Goal: Transaction & Acquisition: Purchase product/service

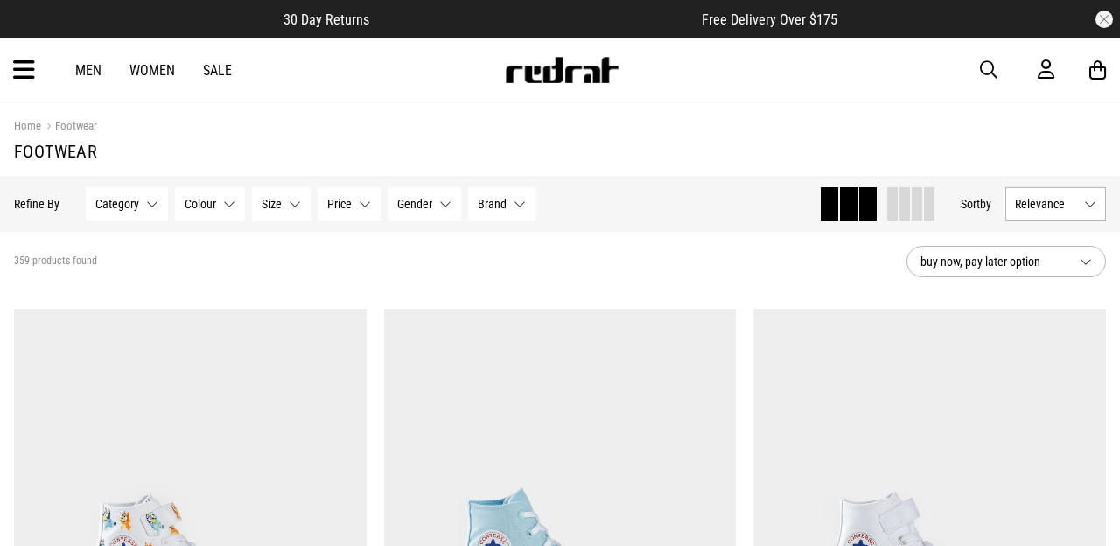
click at [88, 67] on link "Men" at bounding box center [88, 70] width 26 height 17
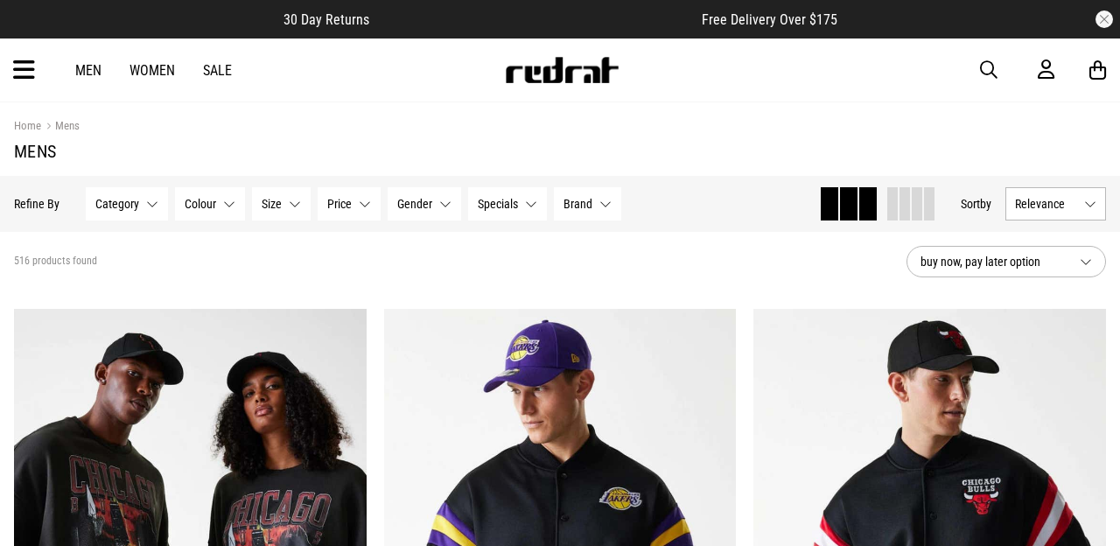
click at [116, 203] on span "Category" at bounding box center [117, 204] width 44 height 14
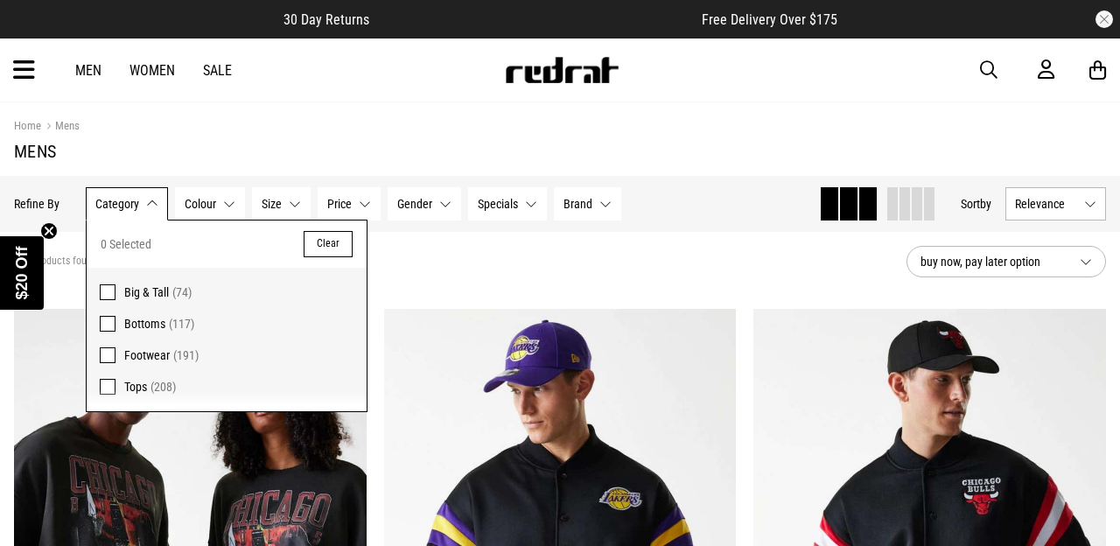
click at [128, 349] on span "Footwear" at bounding box center [147, 355] width 46 height 14
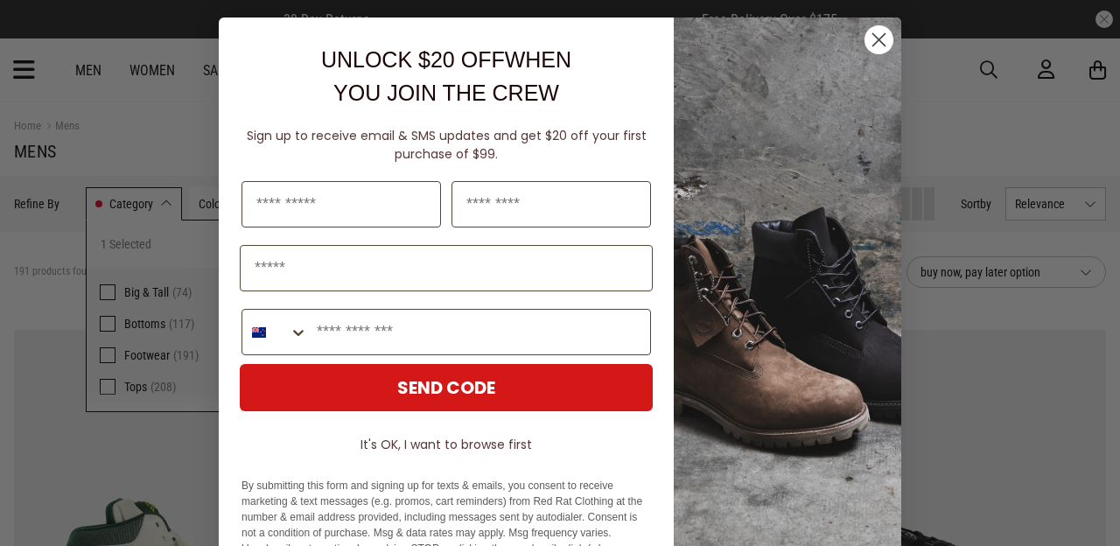
click at [870, 41] on circle "Close dialog" at bounding box center [879, 39] width 29 height 29
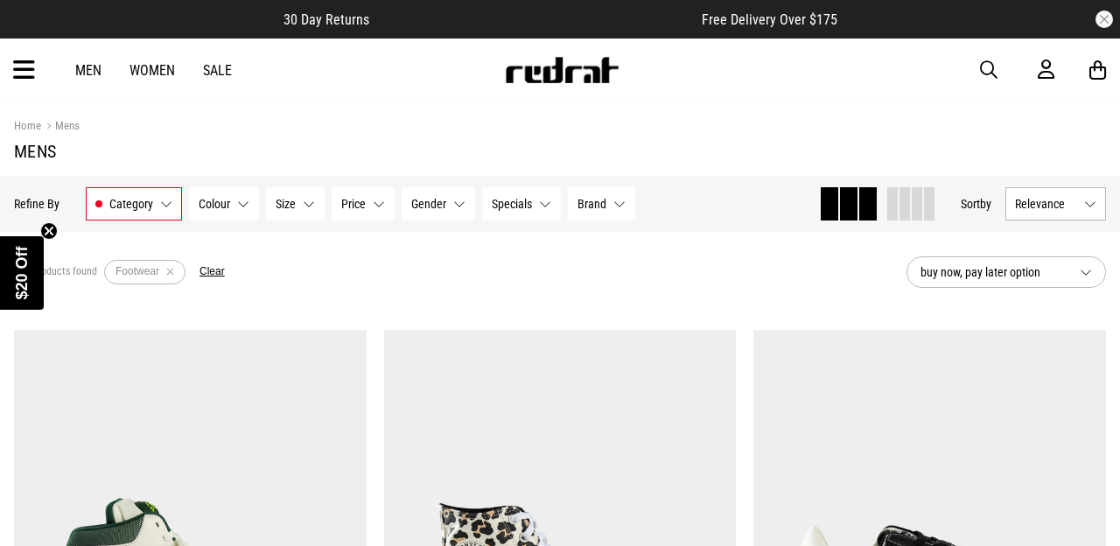
click at [1058, 188] on button "Relevance" at bounding box center [1056, 203] width 101 height 33
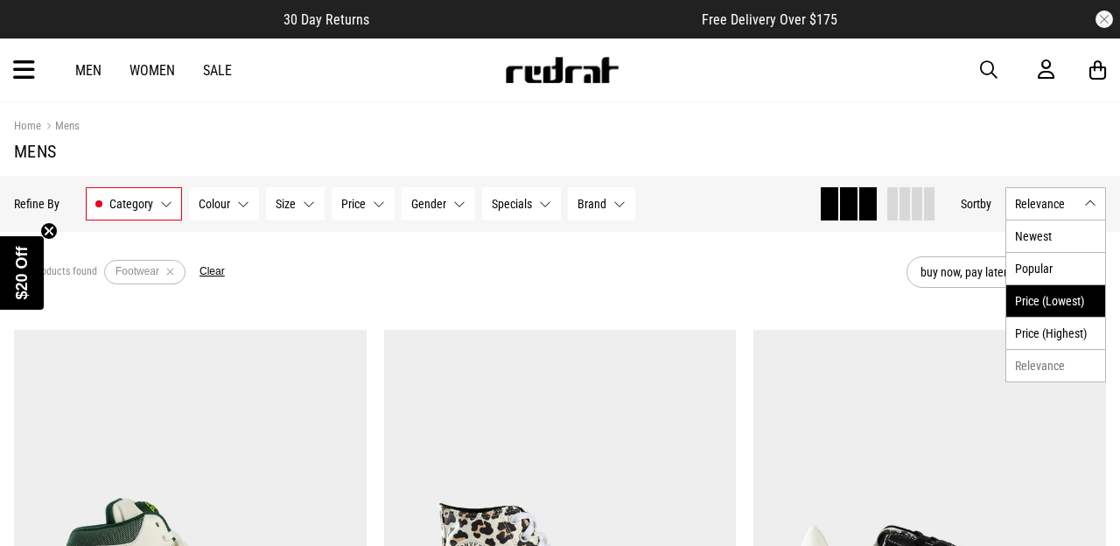
click at [1058, 305] on li "Price (Lowest)" at bounding box center [1056, 300] width 99 height 32
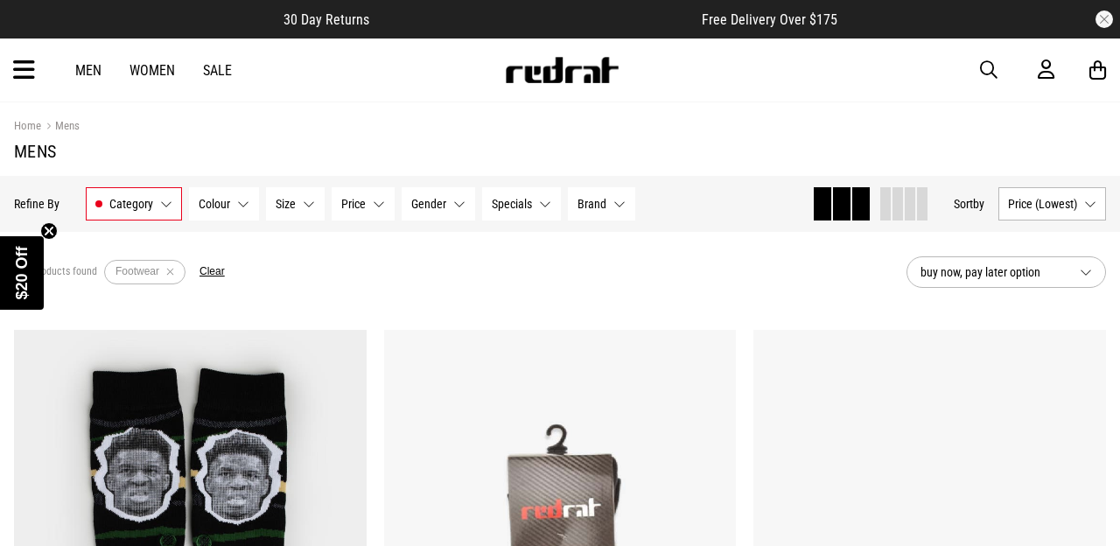
click at [672, 238] on section "191 products found Active Filters Footwear Clear buy now, pay later option" at bounding box center [560, 272] width 1120 height 81
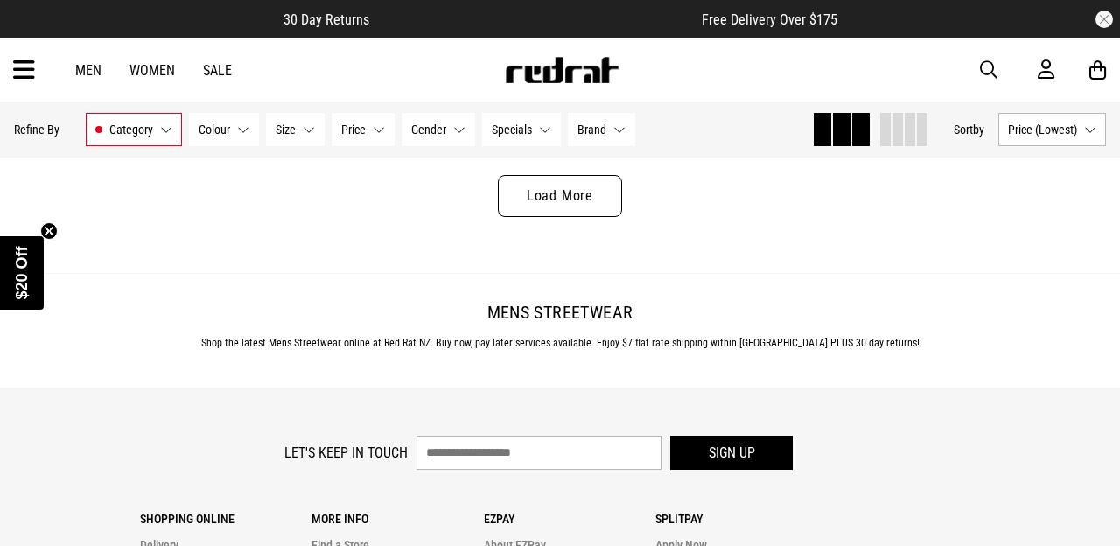
scroll to position [5147, 0]
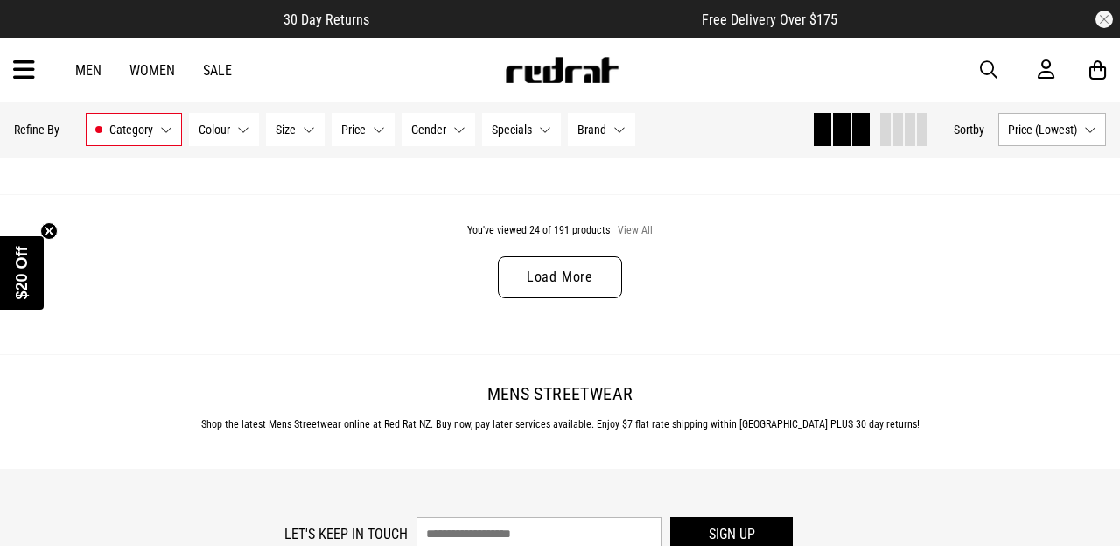
click at [639, 226] on button "View All" at bounding box center [635, 231] width 37 height 16
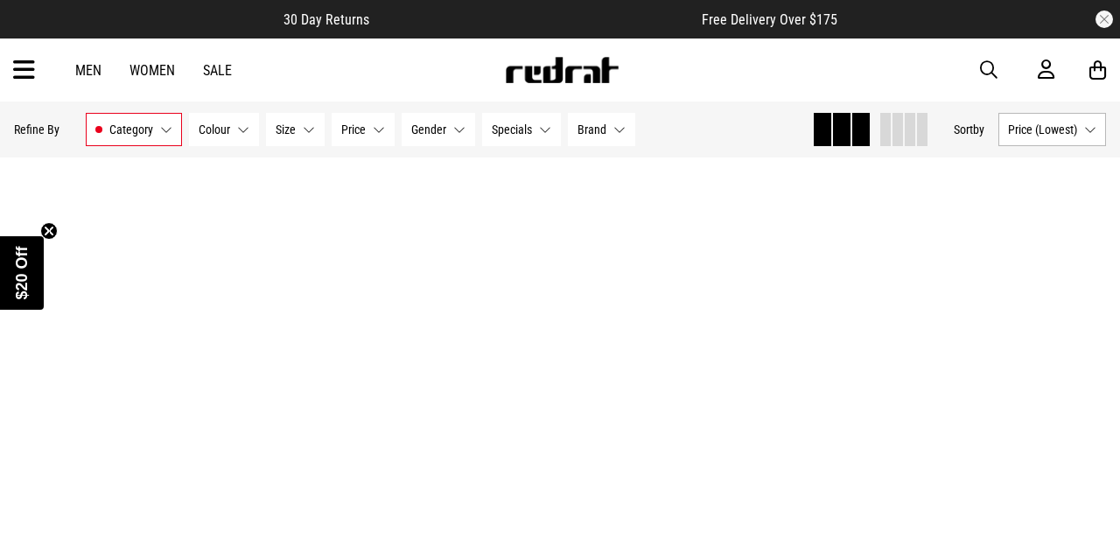
click at [700, 78] on div "Men Women Sale Sign in New Back Footwear Back Mens Back Womens Back Youth & Kid…" at bounding box center [560, 70] width 1120 height 63
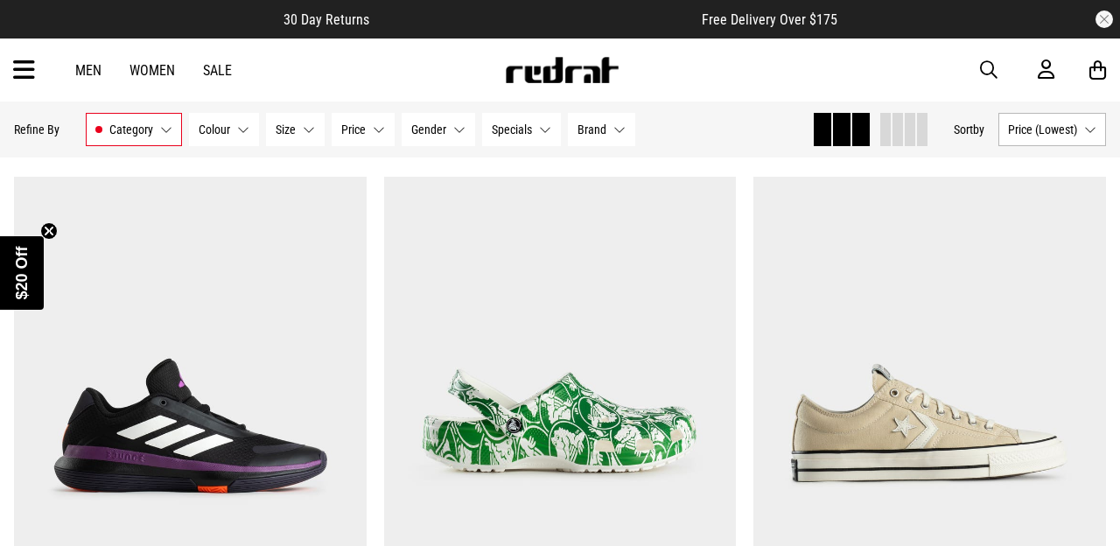
scroll to position [5555, 0]
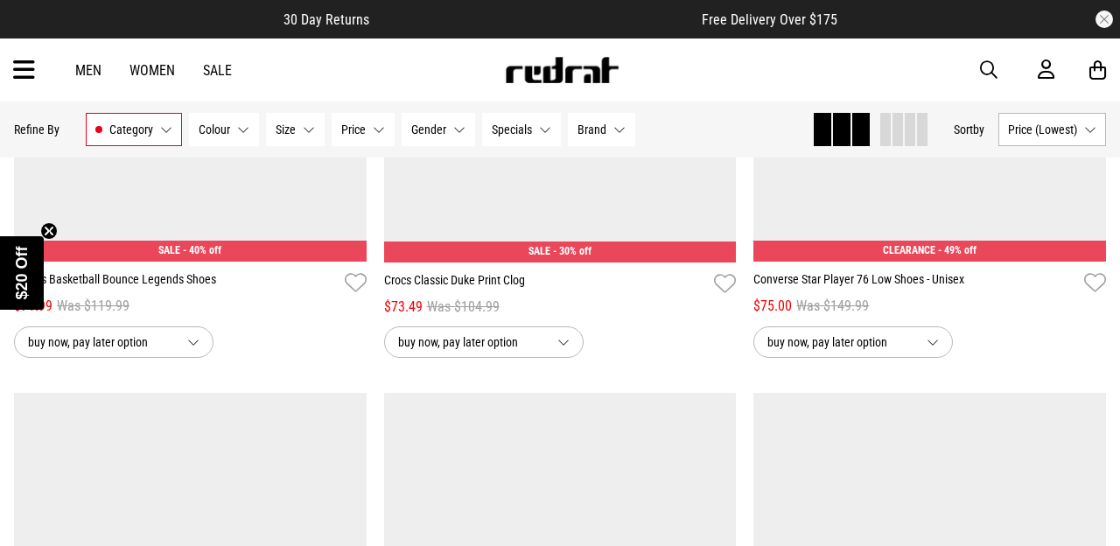
click at [700, 60] on div "Men Women Sale Sign in New Back Footwear Back Mens Back Womens Back Youth & Kid…" at bounding box center [560, 70] width 1120 height 63
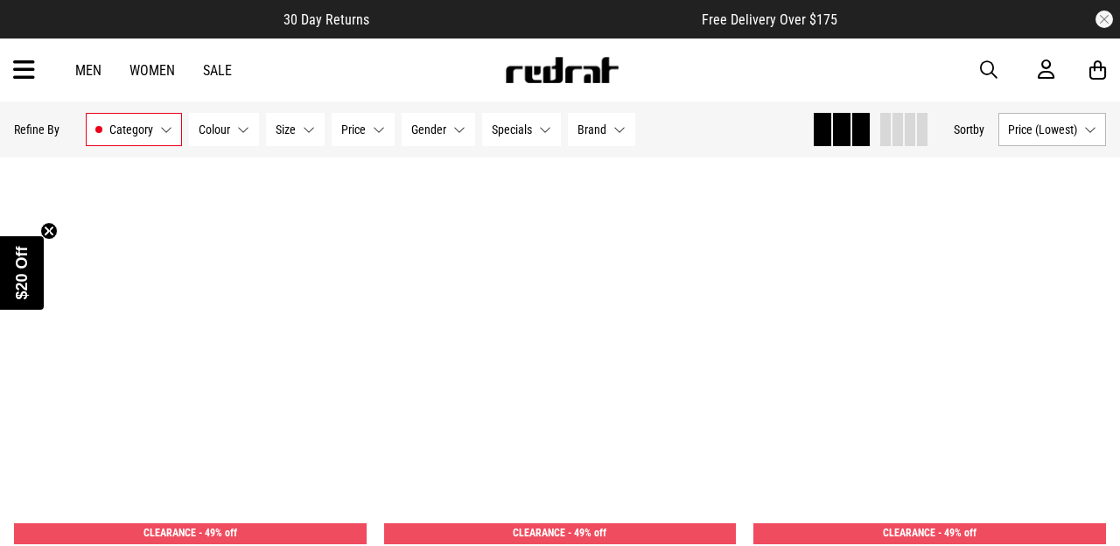
scroll to position [9885, 0]
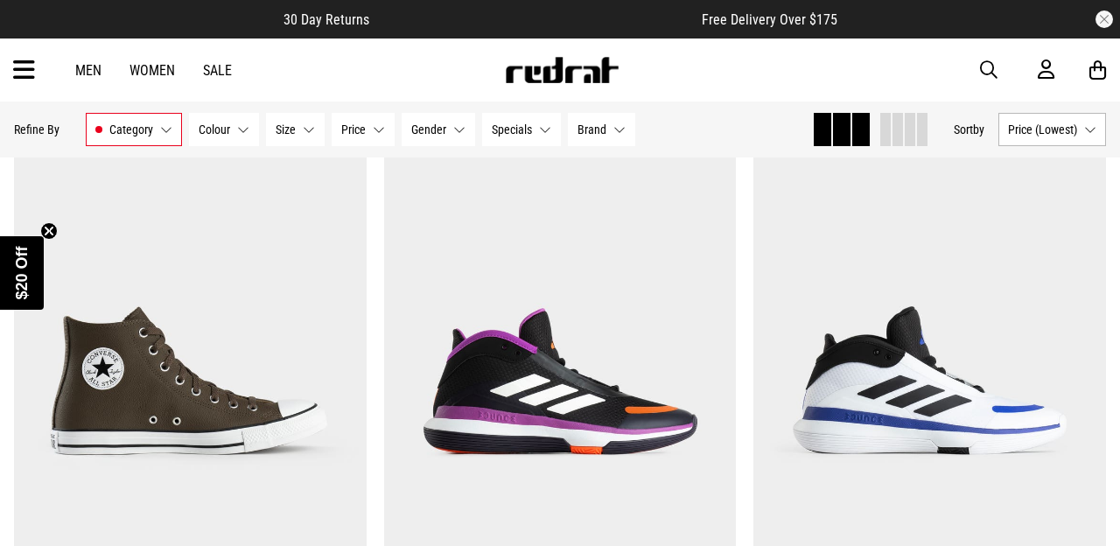
scroll to position [7108, 0]
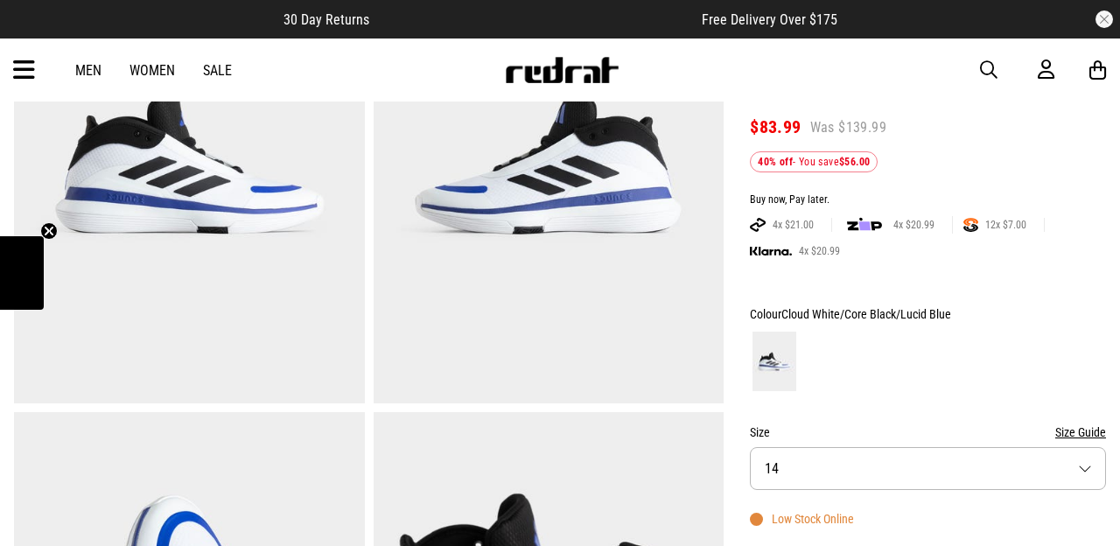
click at [850, 216] on img at bounding box center [864, 225] width 35 height 18
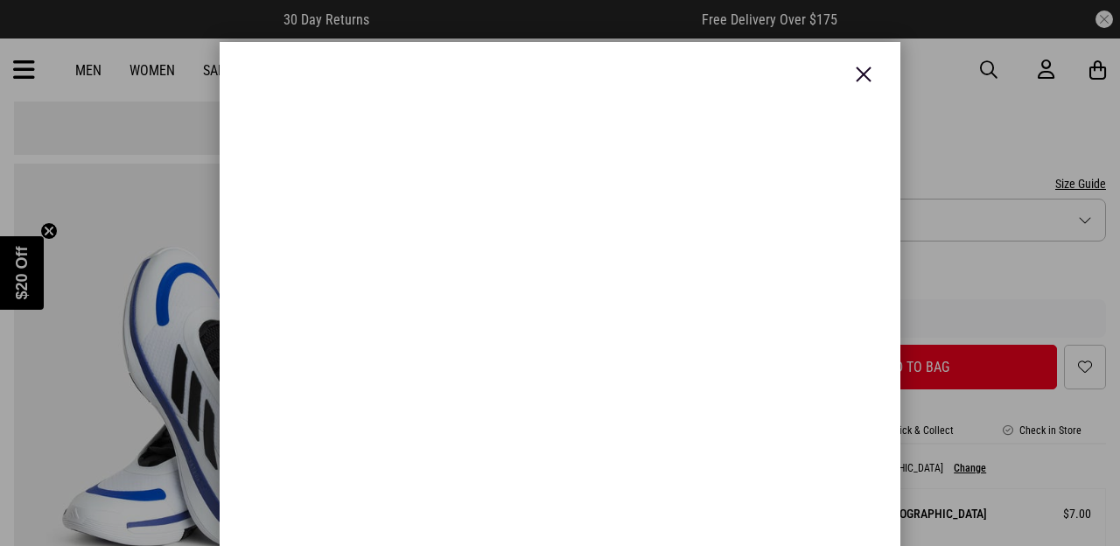
scroll to position [0, 0]
click at [858, 78] on img at bounding box center [863, 74] width 21 height 21
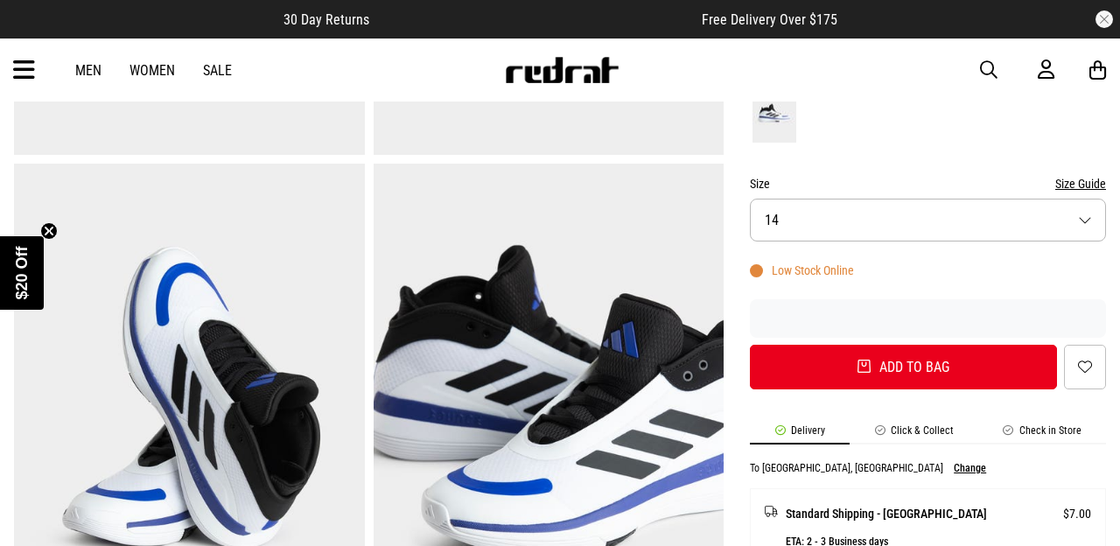
click at [858, 234] on button "Size 14" at bounding box center [928, 220] width 356 height 43
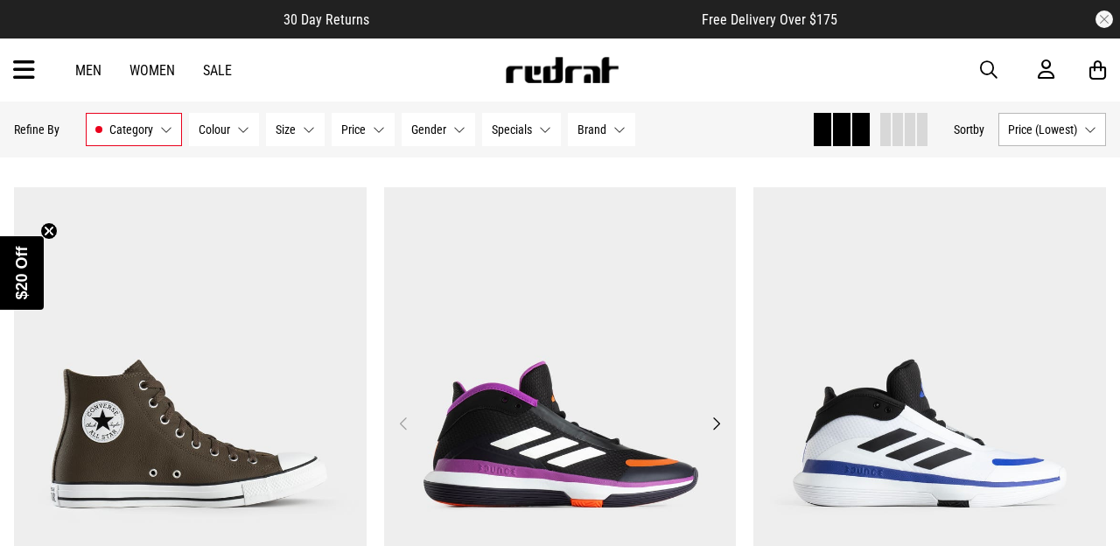
scroll to position [2194, 0]
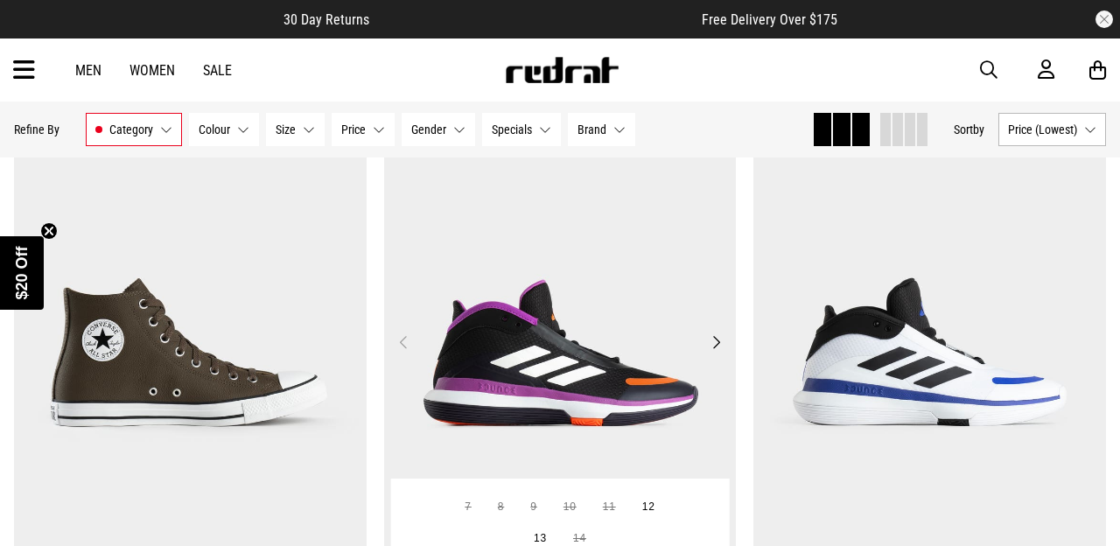
click at [501, 387] on img at bounding box center [560, 353] width 353 height 494
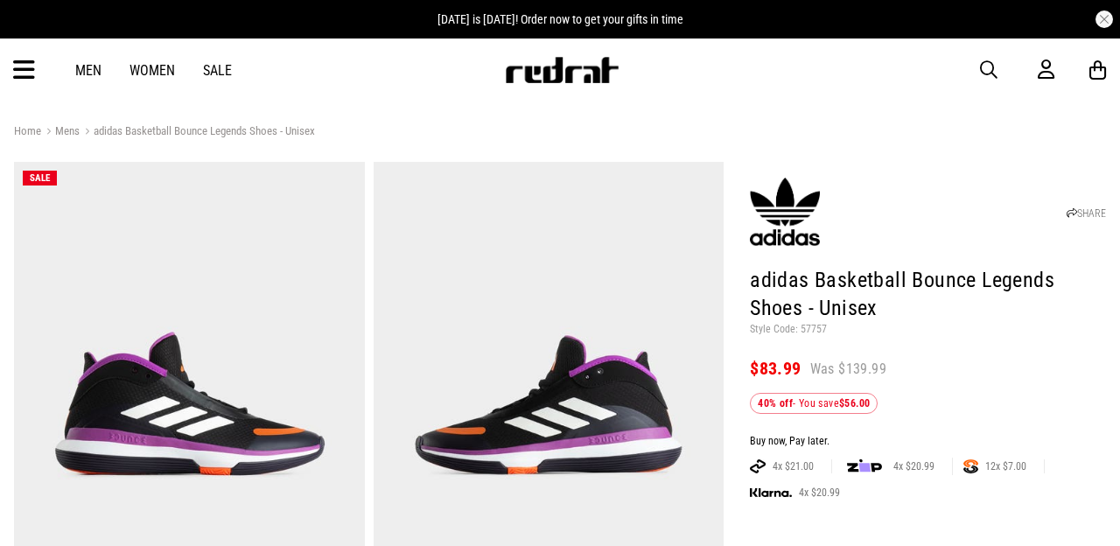
scroll to position [280, 0]
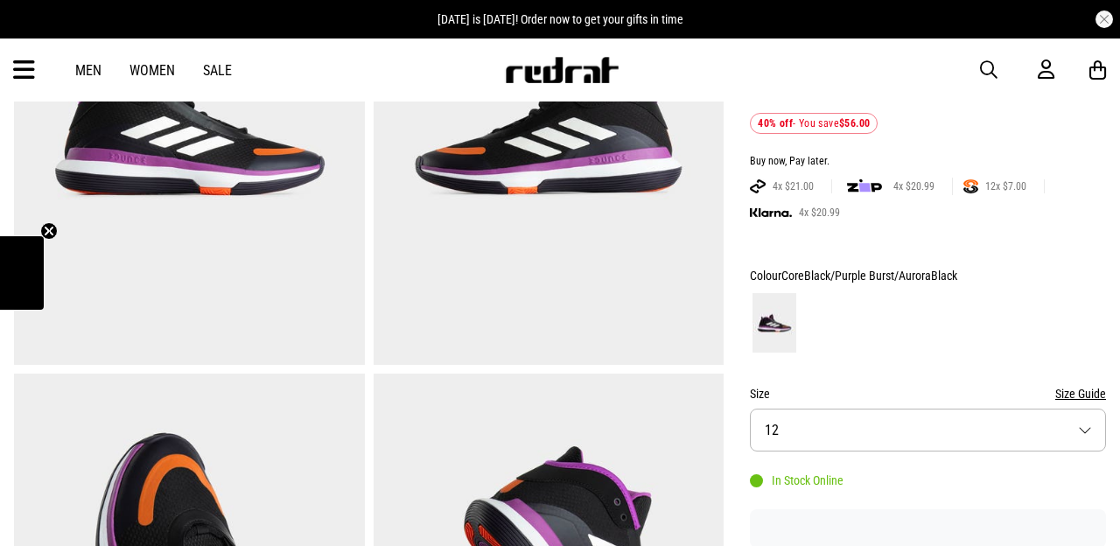
click at [1099, 383] on button "Size Guide" at bounding box center [1081, 393] width 51 height 21
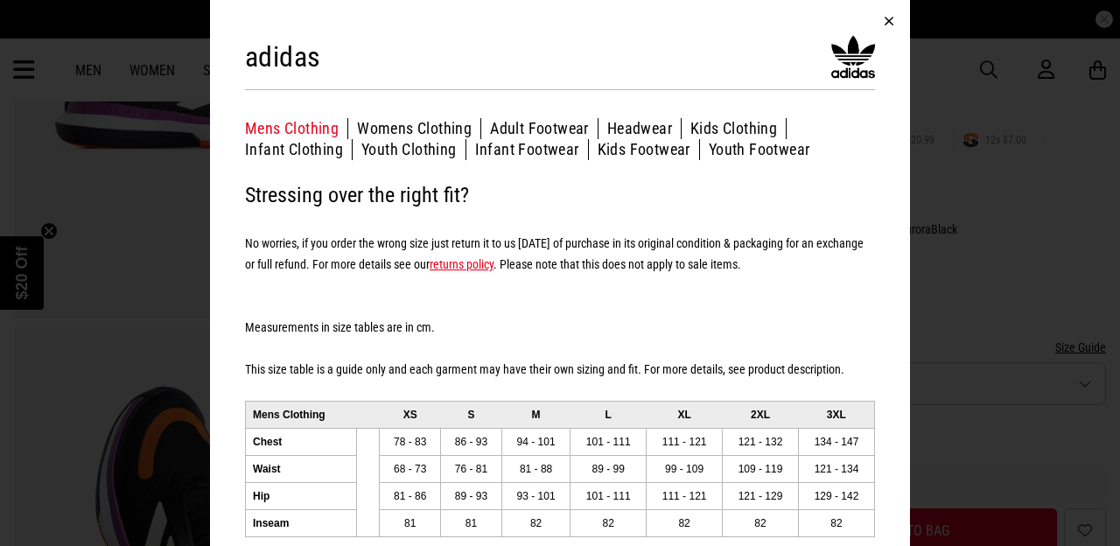
scroll to position [0, 0]
click at [560, 126] on button "Adult Footwear" at bounding box center [544, 128] width 109 height 21
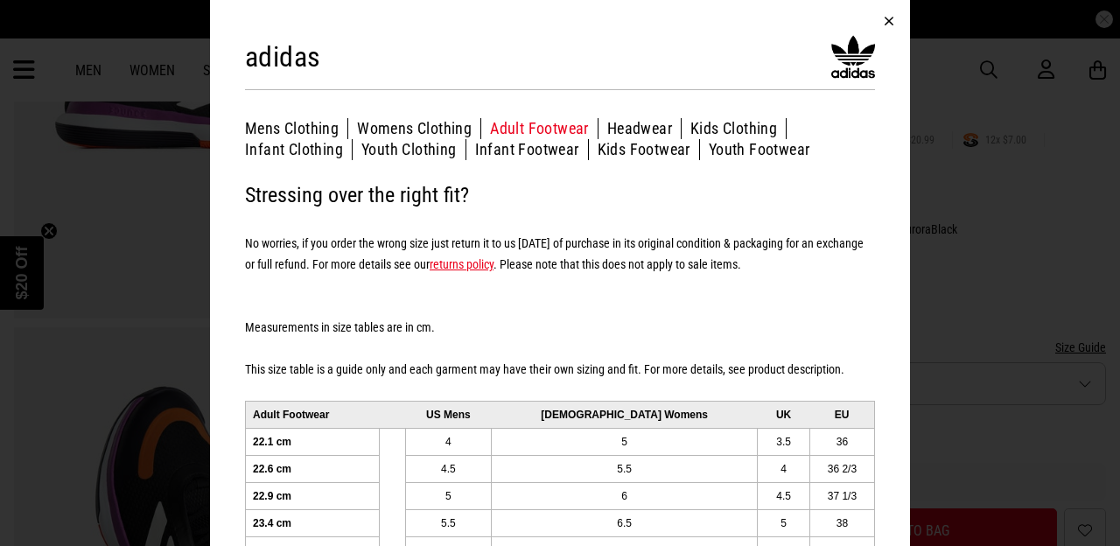
click at [886, 22] on button "button" at bounding box center [889, 21] width 42 height 42
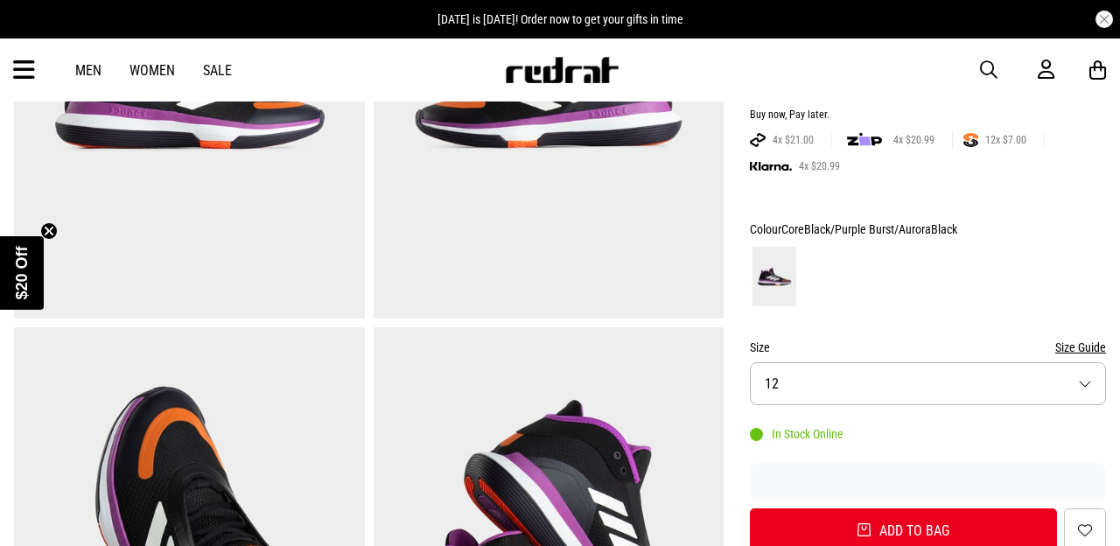
click at [793, 406] on form "Colour CoreBlack/Purple Burst/AuroraBlack Size Size Guide Size 12 In Stock Onli…" at bounding box center [928, 386] width 356 height 334
click at [1038, 383] on button "Size 12" at bounding box center [928, 383] width 356 height 43
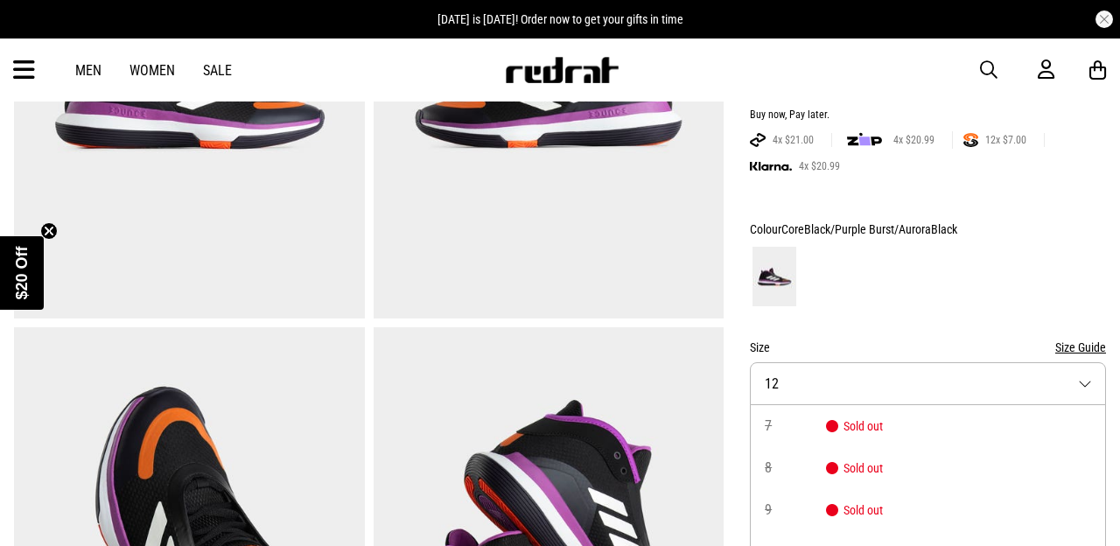
scroll to position [418, 0]
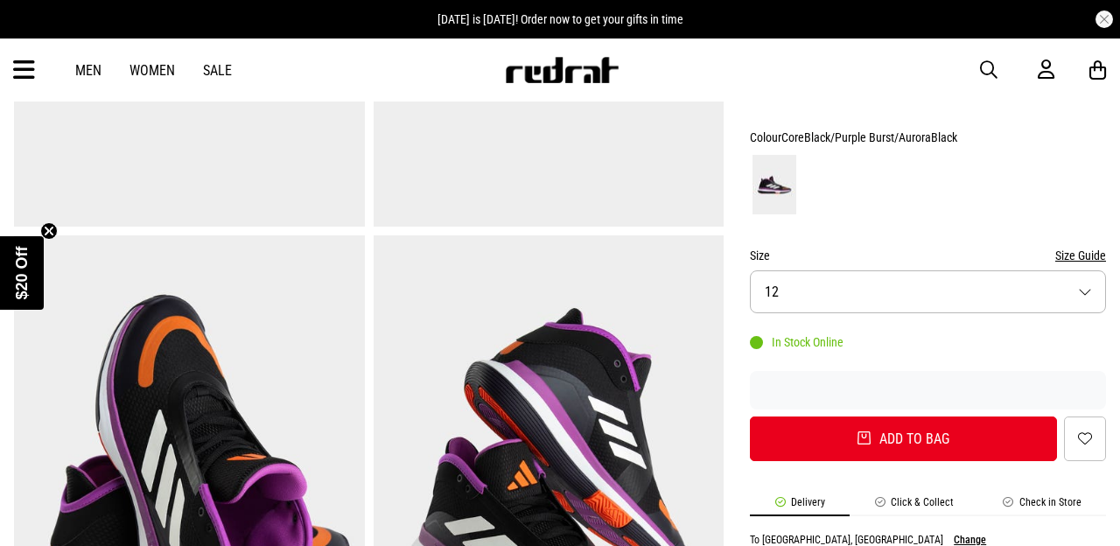
click at [1079, 305] on button "Size 12" at bounding box center [928, 291] width 356 height 43
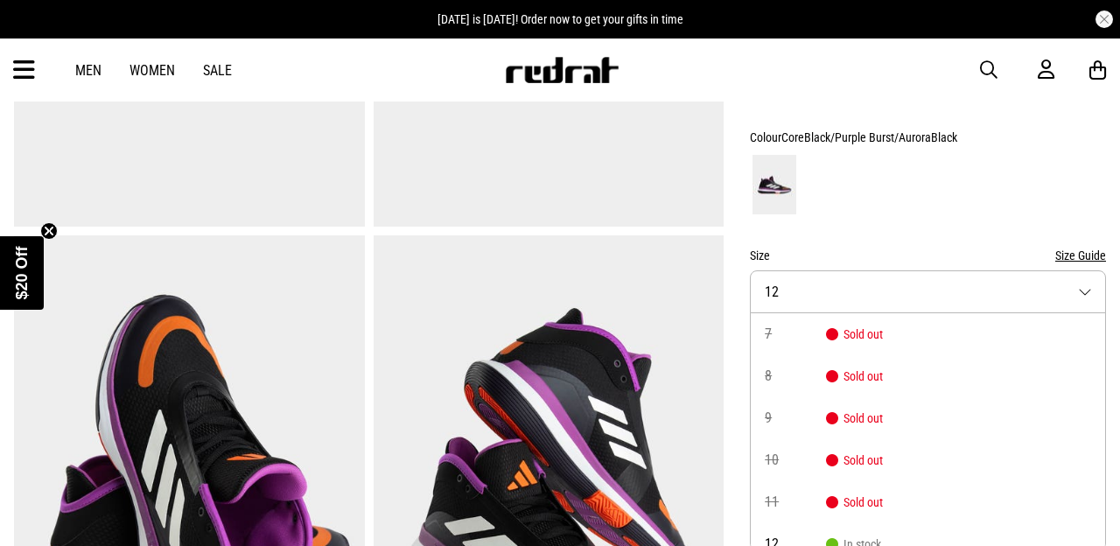
click at [1091, 488] on li "11 Sold out" at bounding box center [928, 502] width 355 height 42
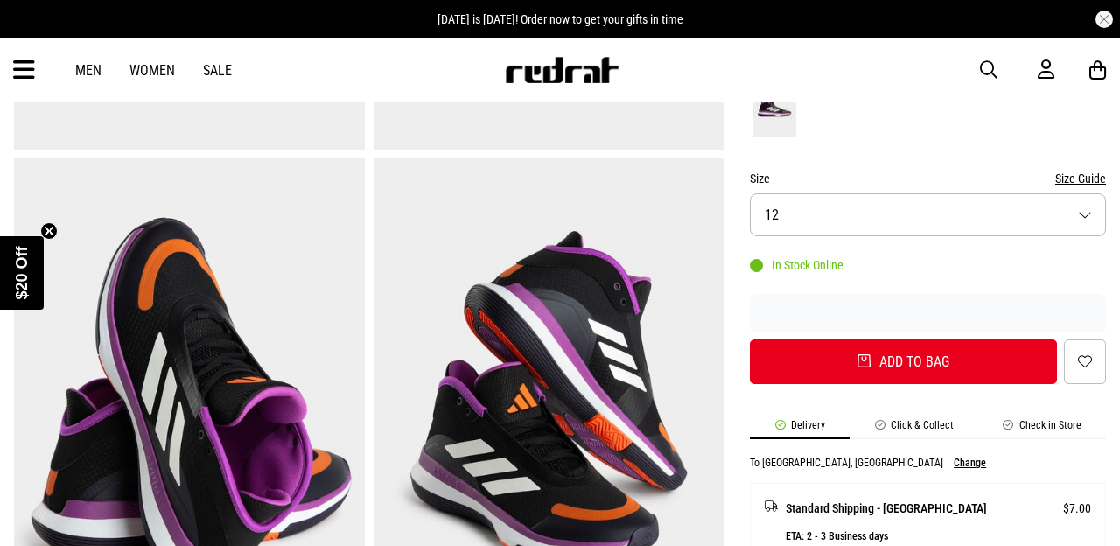
scroll to position [582, 0]
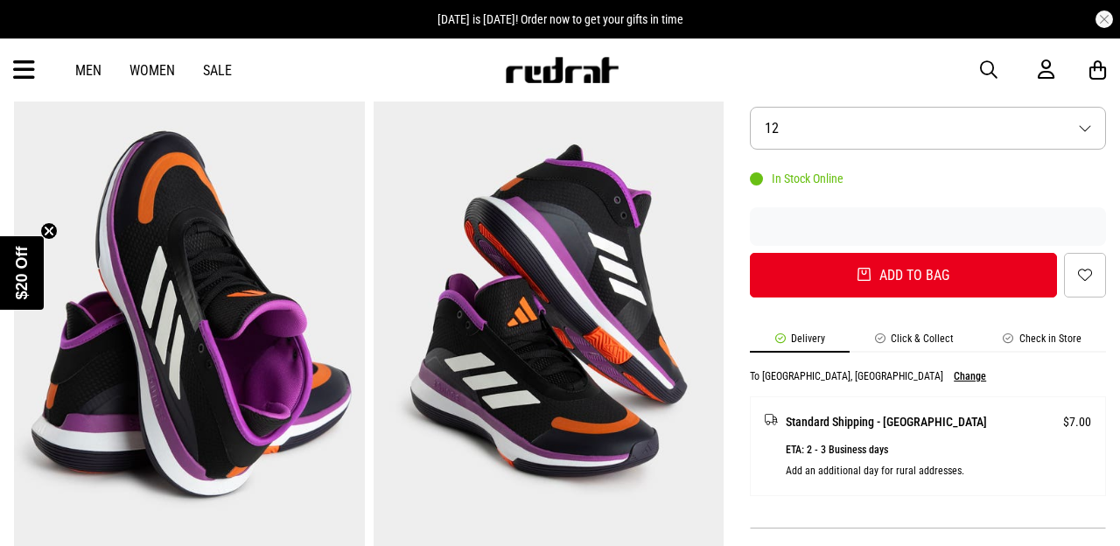
click at [1091, 144] on button "Size 12" at bounding box center [928, 128] width 356 height 43
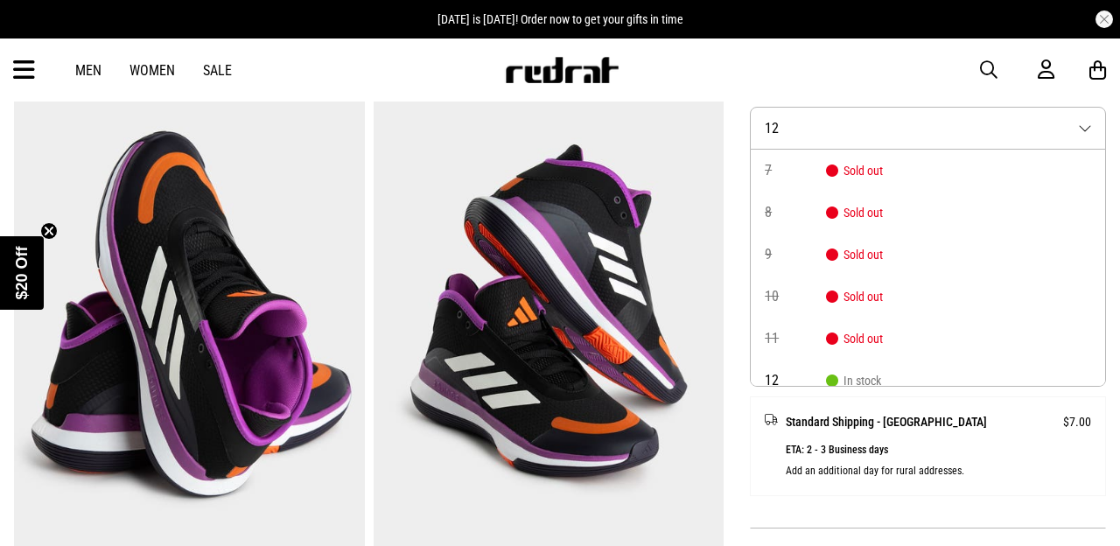
scroll to position [100, 0]
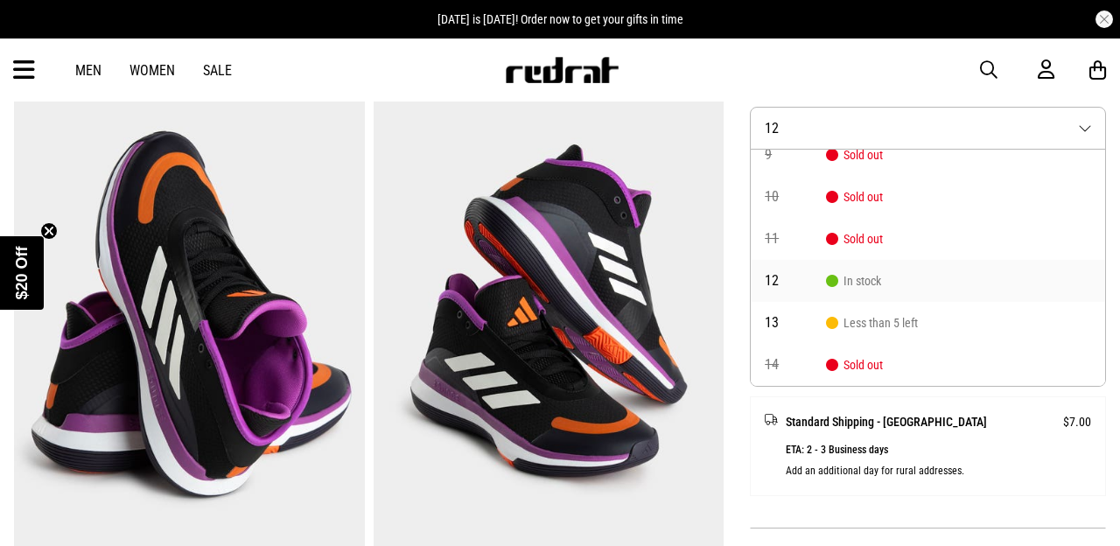
click at [948, 291] on li "12 In stock" at bounding box center [928, 281] width 355 height 42
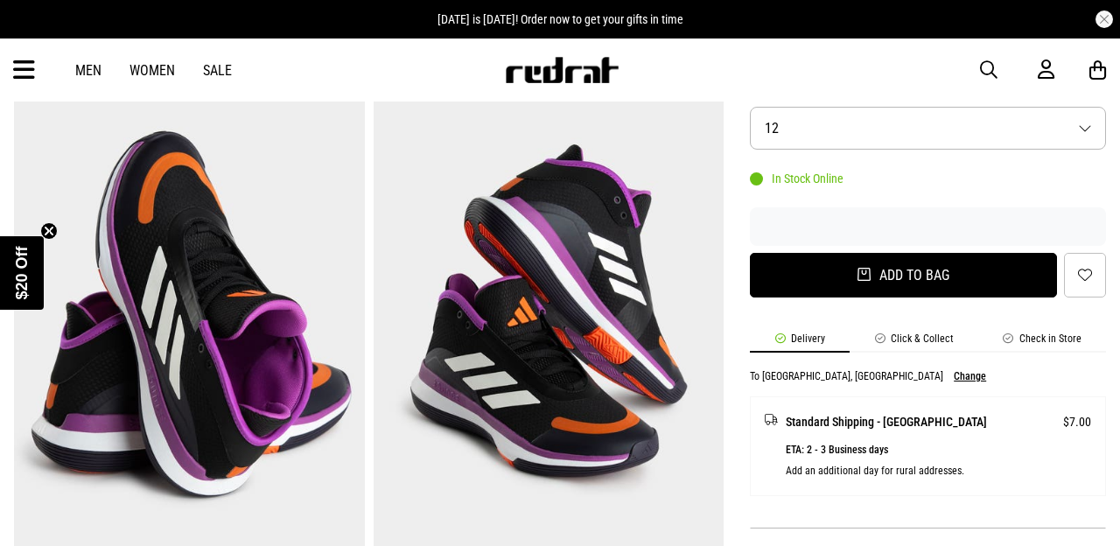
click at [948, 278] on button "Add to bag" at bounding box center [903, 275] width 307 height 45
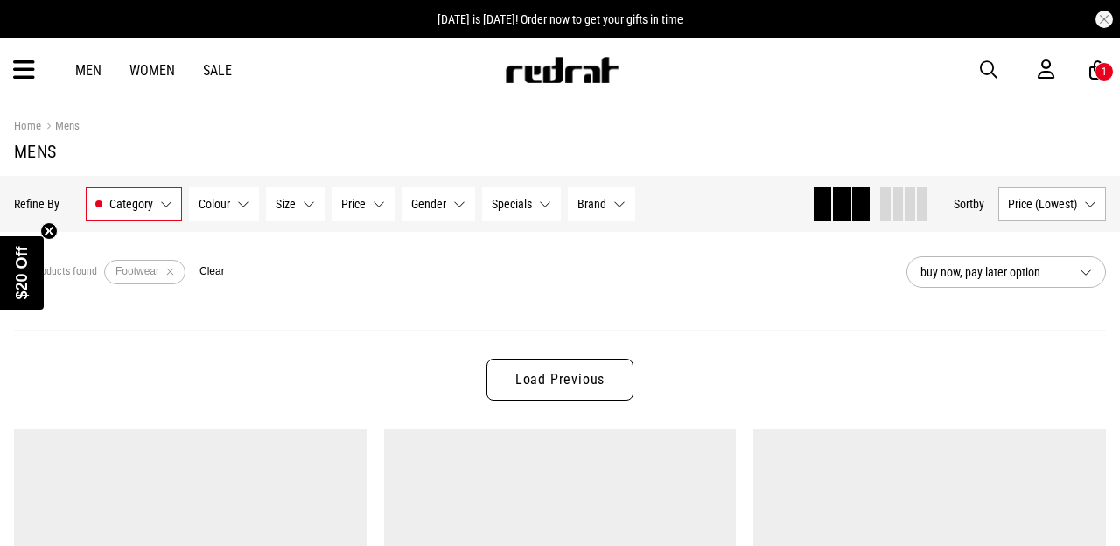
click at [548, 385] on link "Load Previous" at bounding box center [560, 380] width 147 height 42
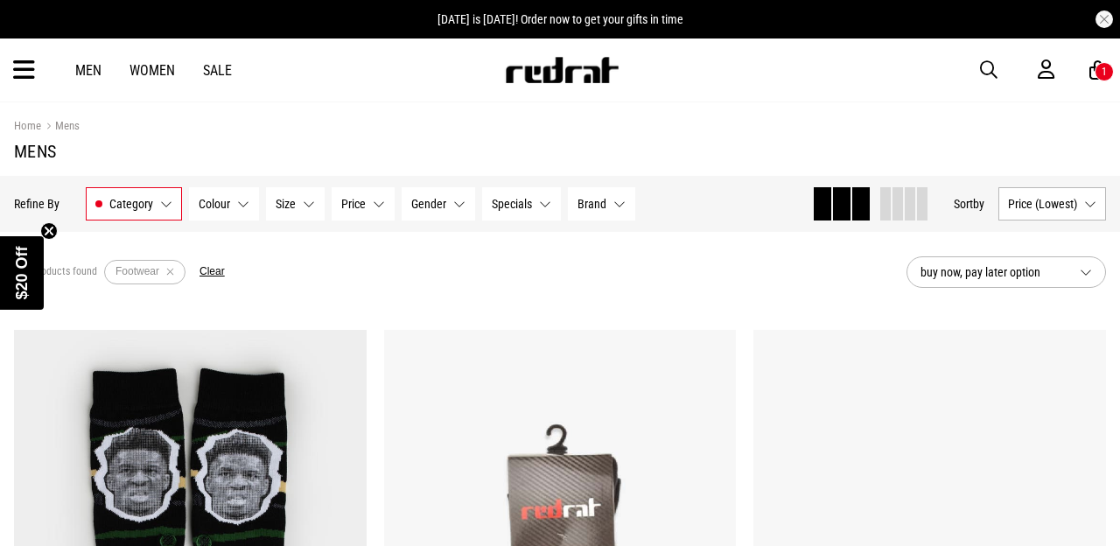
click at [560, 122] on div "Home Mens" at bounding box center [560, 125] width 1092 height 19
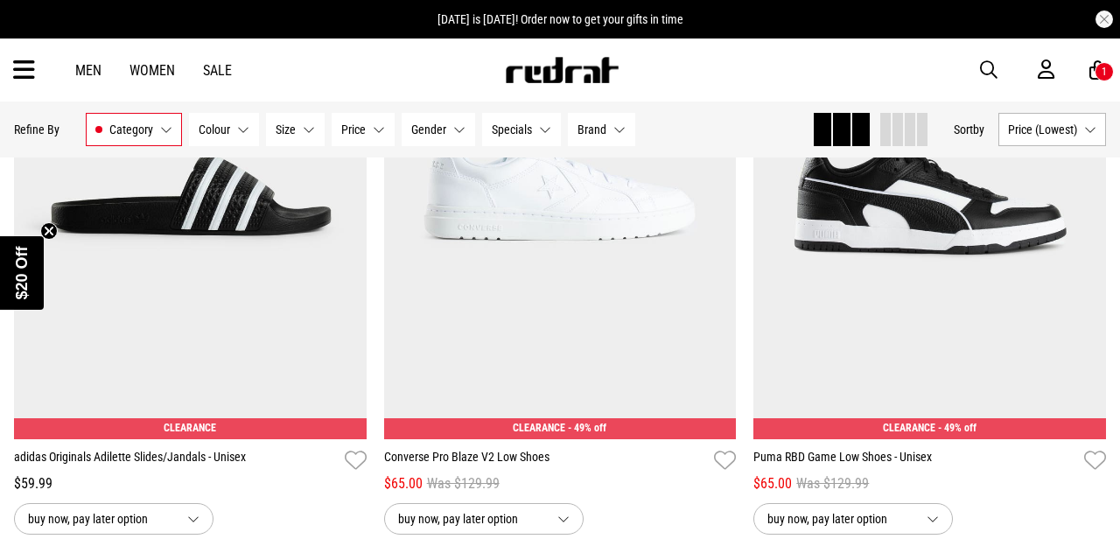
scroll to position [3513, 0]
